Goal: Task Accomplishment & Management: Manage account settings

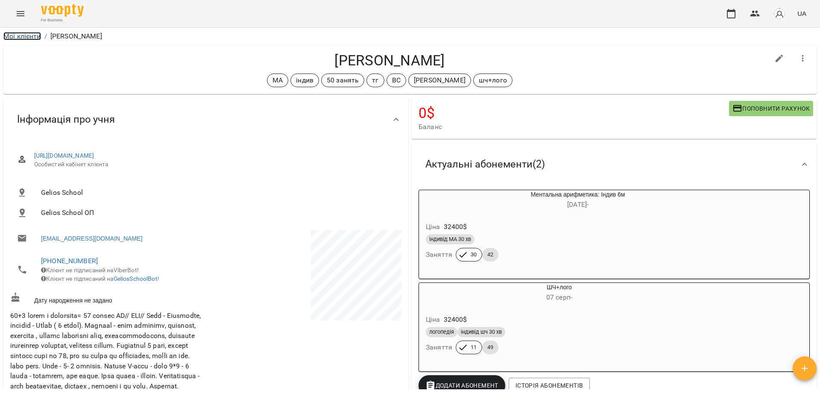
click at [20, 38] on link "Мої клієнти" at bounding box center [22, 36] width 38 height 8
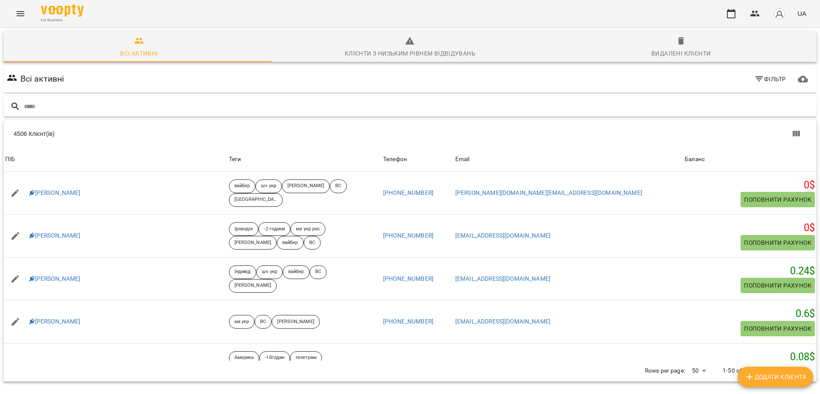
type input "*"
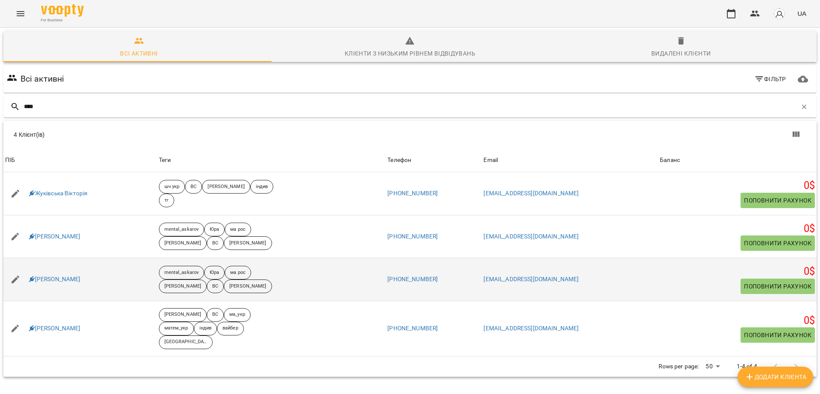
scroll to position [38, 0]
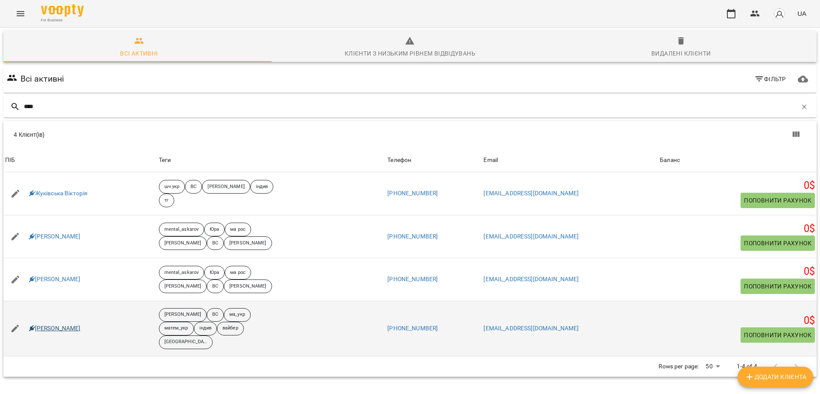
type input "***"
click at [46, 324] on link "[PERSON_NAME]" at bounding box center [55, 328] width 52 height 9
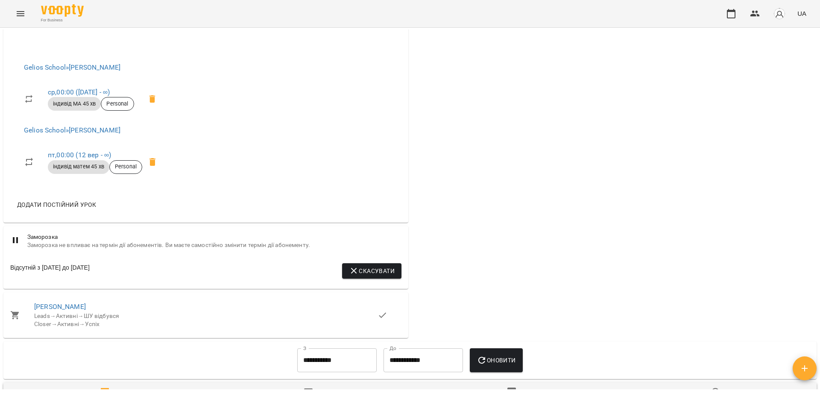
scroll to position [636, 0]
click at [76, 194] on div "Gelios School » [PERSON_NAME] , 00:00 ([DATE] - ∞) індивід МА 45 хв Personal Ge…" at bounding box center [93, 121] width 166 height 146
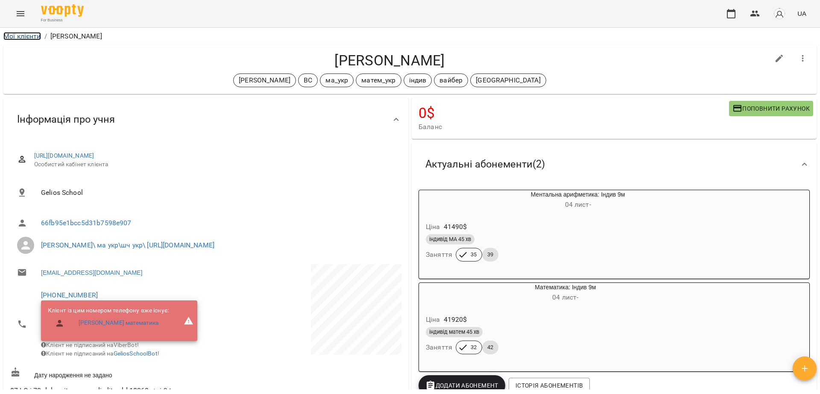
click at [26, 35] on link "Мої клієнти" at bounding box center [22, 36] width 38 height 8
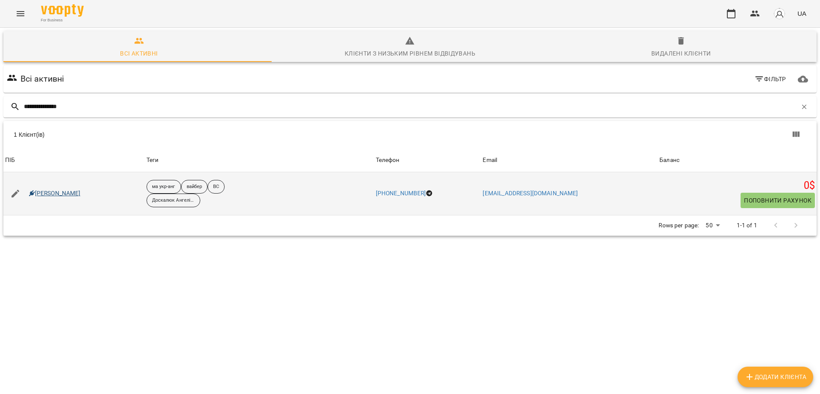
type input "**********"
click at [66, 195] on link "[PERSON_NAME]" at bounding box center [55, 193] width 52 height 9
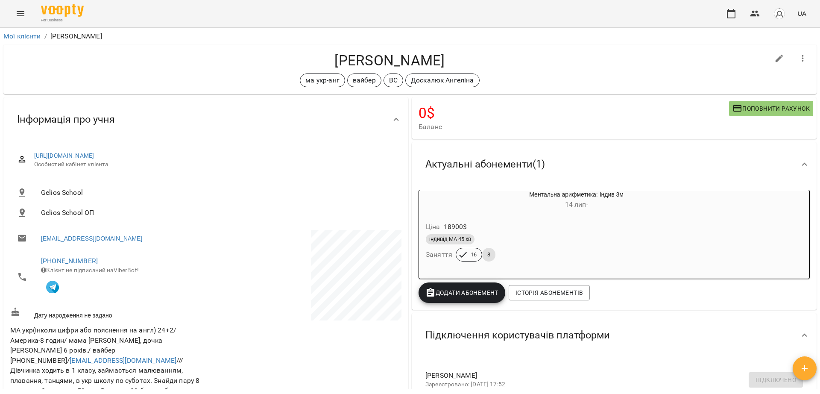
click at [0, 142] on div "Мої клієнти / [PERSON_NAME] [PERSON_NAME] ма укр-анг вайбер ВС [PERSON_NAME] 0 …" at bounding box center [410, 225] width 820 height 394
drag, startPoint x: 330, startPoint y: 58, endPoint x: 464, endPoint y: 64, distance: 134.7
click at [464, 64] on h4 "[PERSON_NAME]" at bounding box center [389, 61] width 759 height 18
copy h4 "[PERSON_NAME]"
